Goal: Find specific page/section

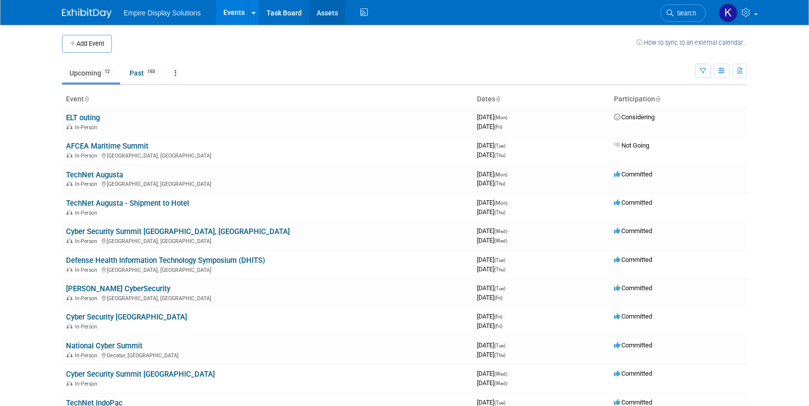
click at [329, 8] on link "Assets" at bounding box center [327, 12] width 36 height 25
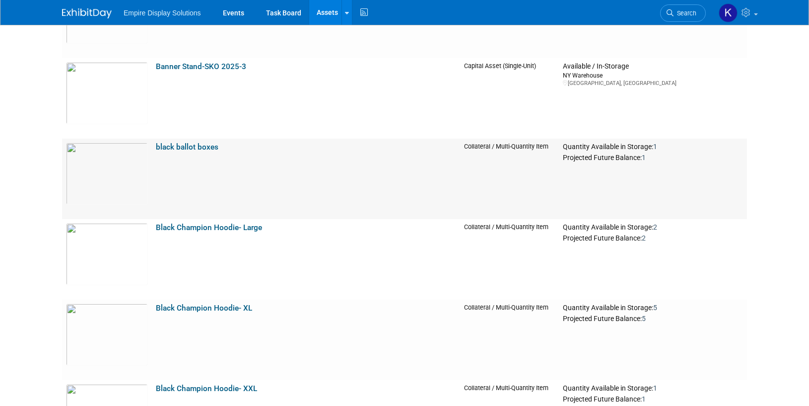
scroll to position [467, 0]
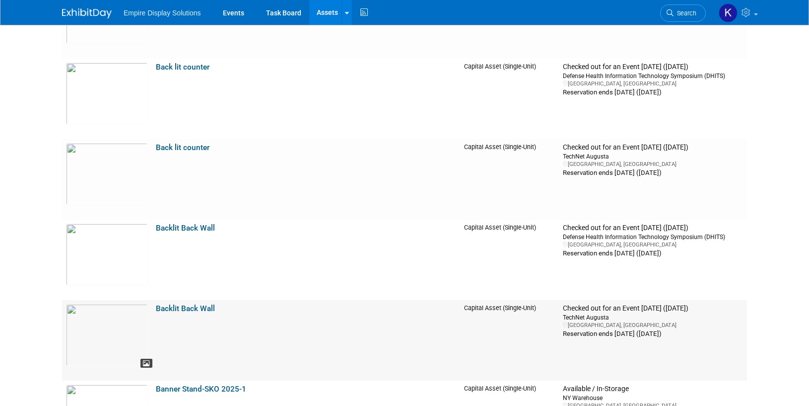
click at [145, 365] on icon at bounding box center [146, 363] width 7 height 7
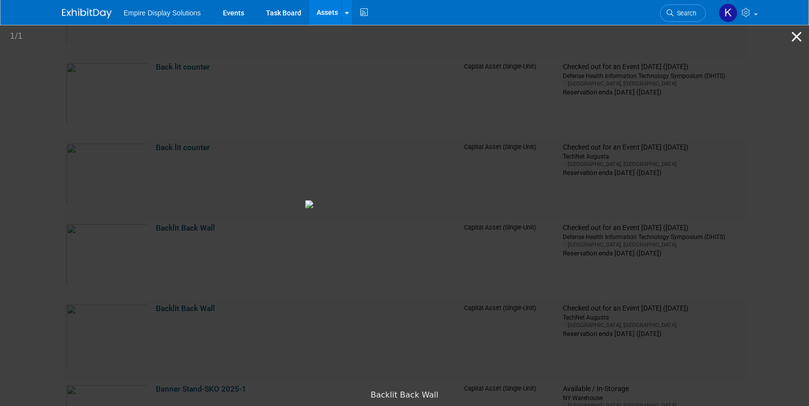
click at [794, 33] on button "Close gallery" at bounding box center [797, 36] width 25 height 23
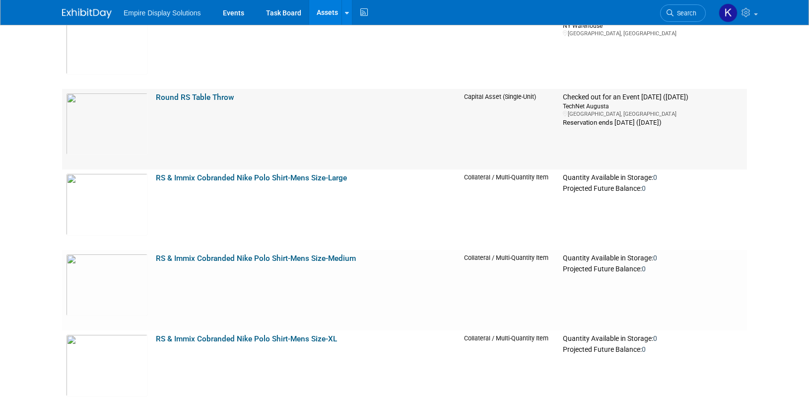
scroll to position [4701, 0]
click at [109, 48] on img at bounding box center [107, 43] width 82 height 62
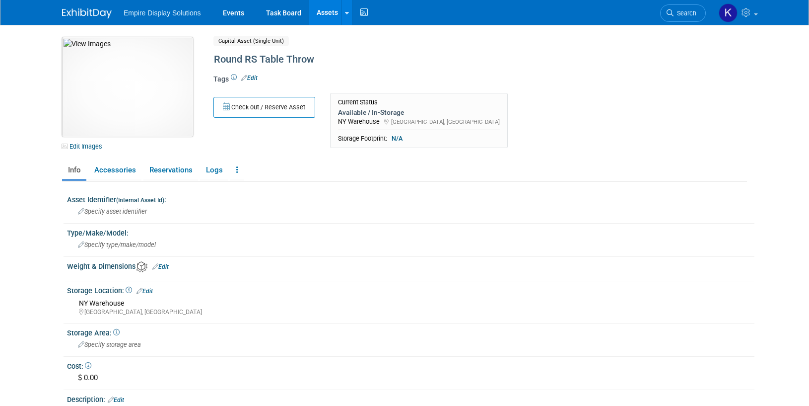
click at [162, 107] on img at bounding box center [127, 86] width 131 height 99
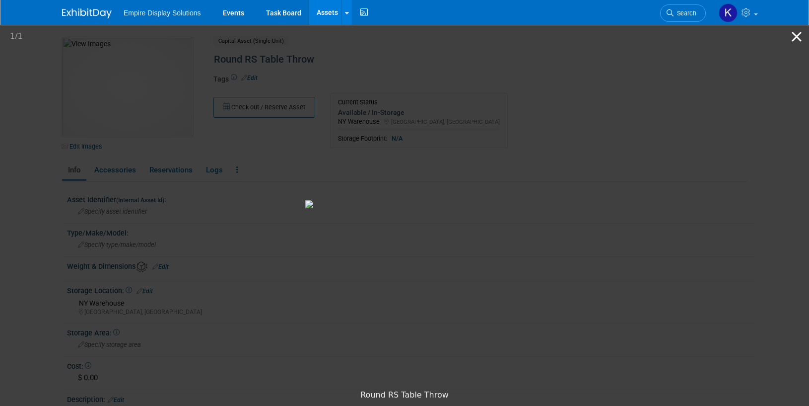
click at [801, 37] on button "Close gallery" at bounding box center [797, 36] width 25 height 23
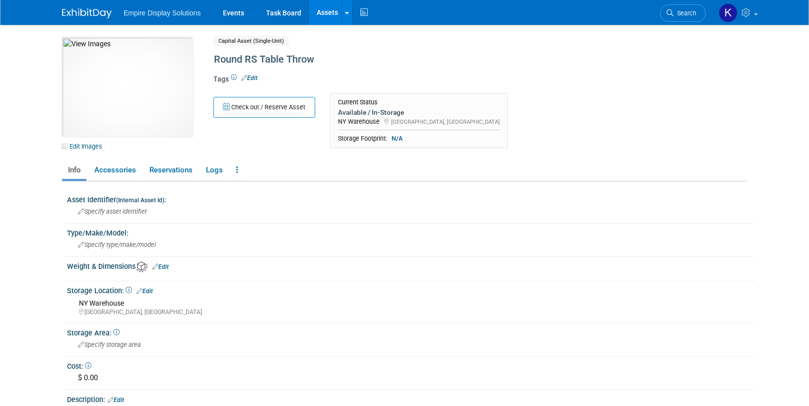
click at [25, 59] on body "Empire Display Solutions Events Task Board Assets New Asset" at bounding box center [404, 203] width 809 height 406
